Goal: Find specific page/section: Find specific page/section

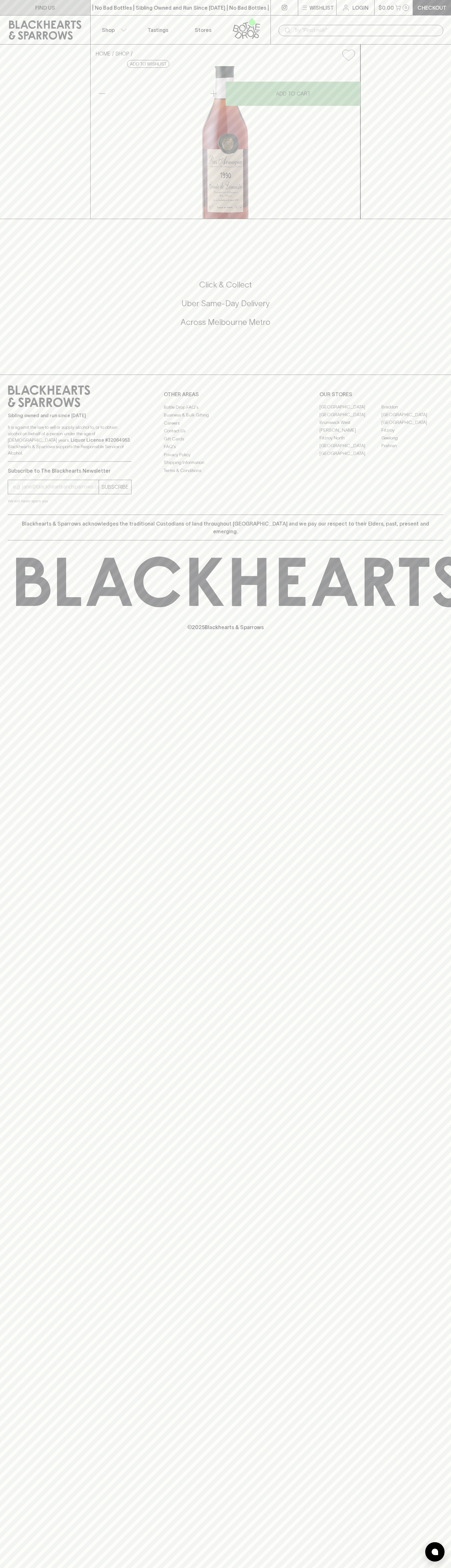
click at [40, 14] on link "FIND US" at bounding box center [45, 7] width 90 height 15
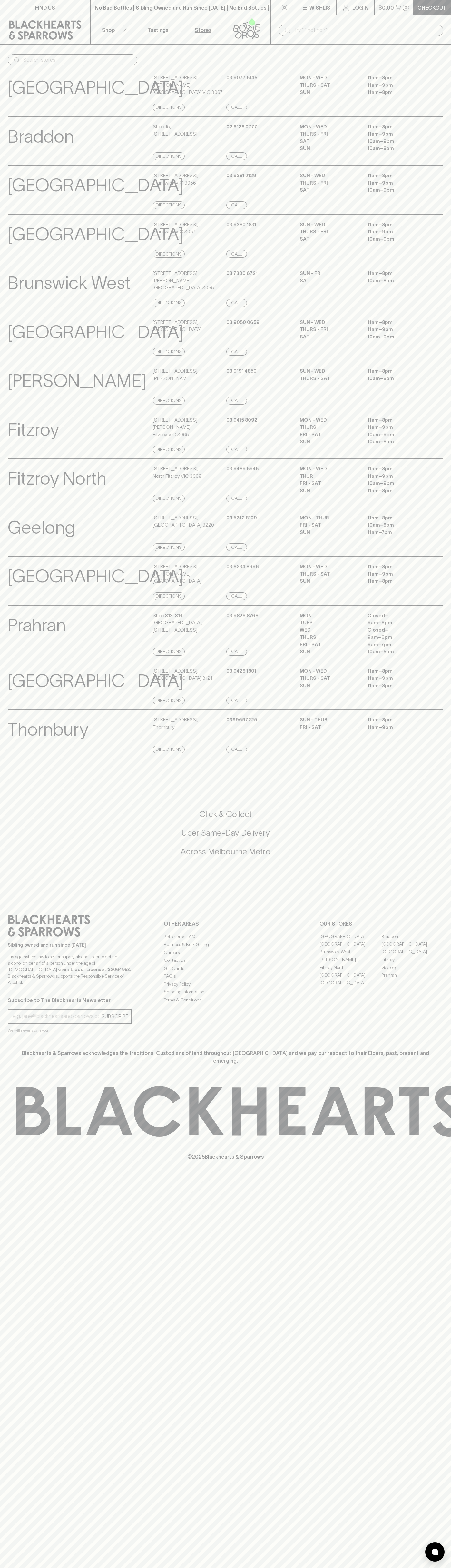
click at [72, 1568] on html "FIND US | No Bad Bottles | Sibling Owned and Run Since 2006 | No Bad Bottles | …" at bounding box center [225, 784] width 451 height 1568
click at [7, 940] on div "Sibling owned and run since 2006 It is against the law to sell or supply alcoho…" at bounding box center [225, 974] width 451 height 140
